Goal: Find specific page/section: Find specific page/section

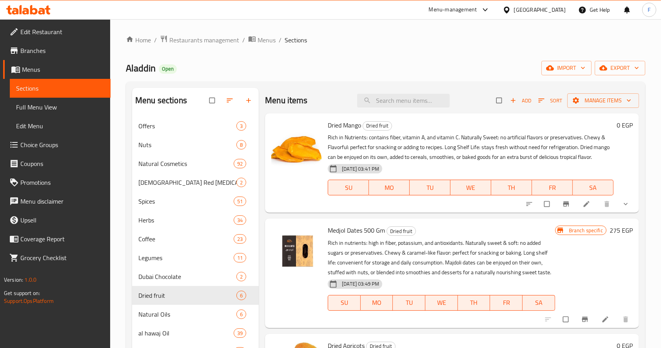
click at [33, 13] on icon at bounding box center [33, 9] width 7 height 9
